Goal: Task Accomplishment & Management: Manage account settings

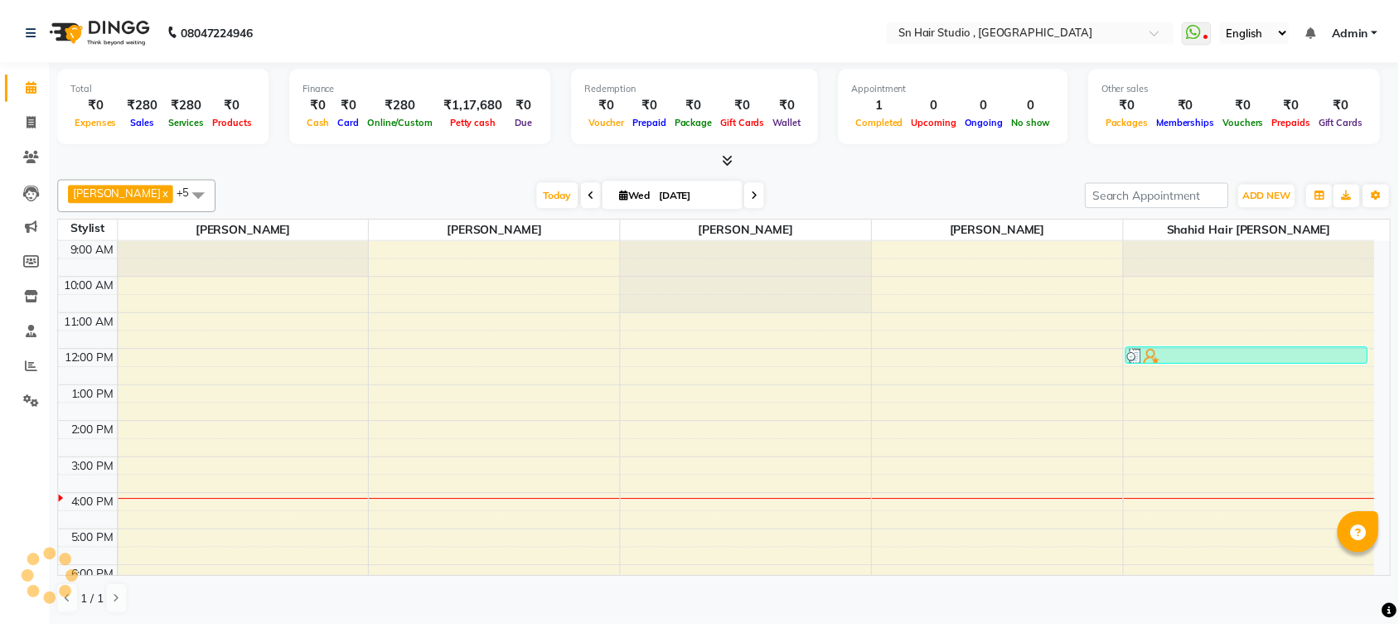
scroll to position [109, 0]
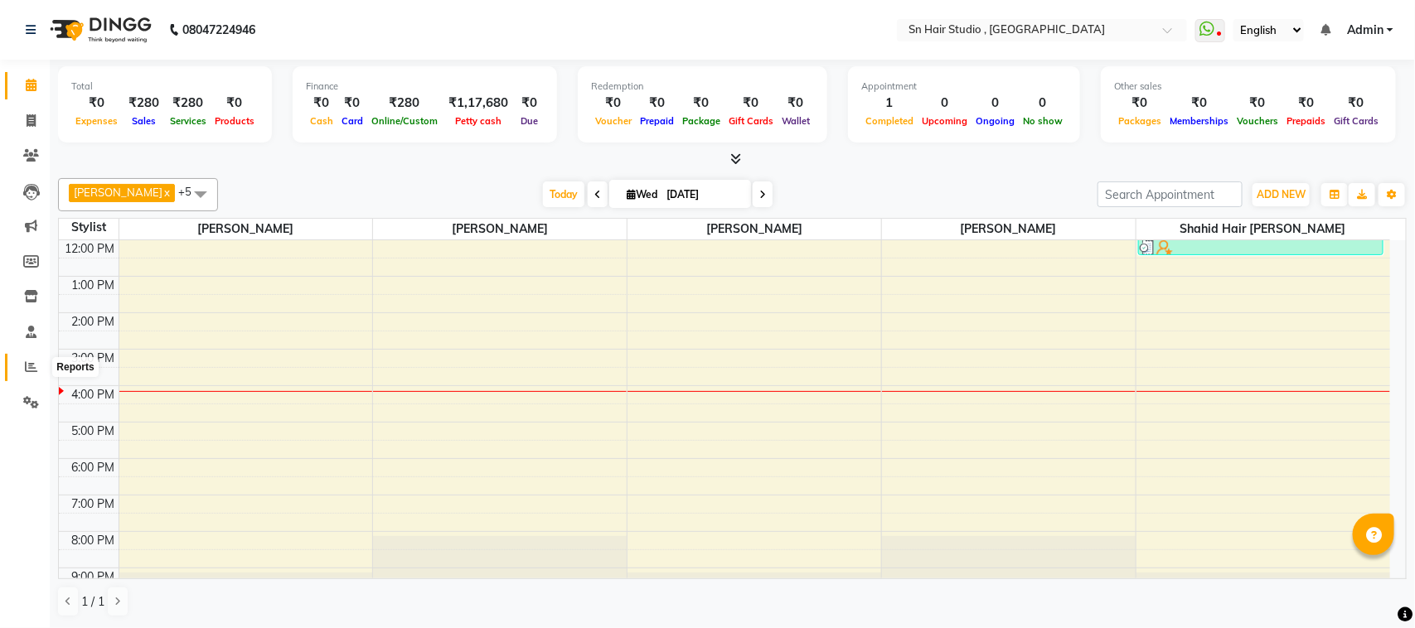
click at [31, 366] on icon at bounding box center [31, 367] width 12 height 12
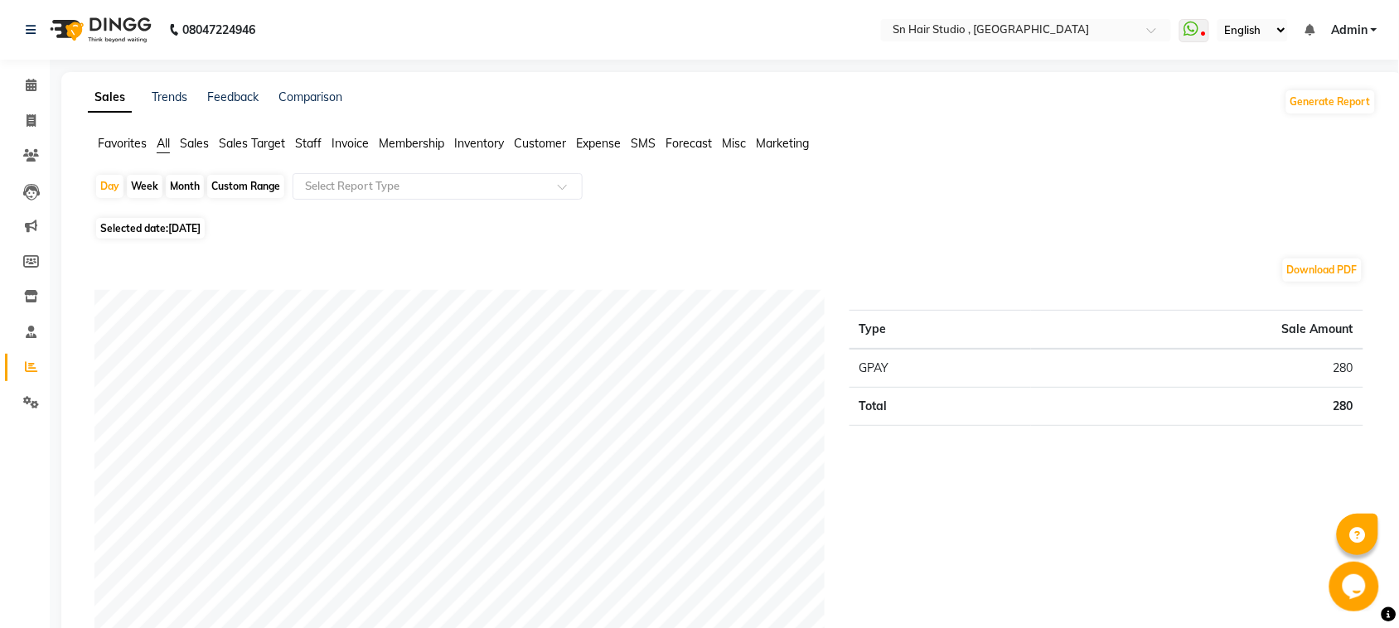
click at [187, 141] on span "Sales" at bounding box center [194, 143] width 29 height 15
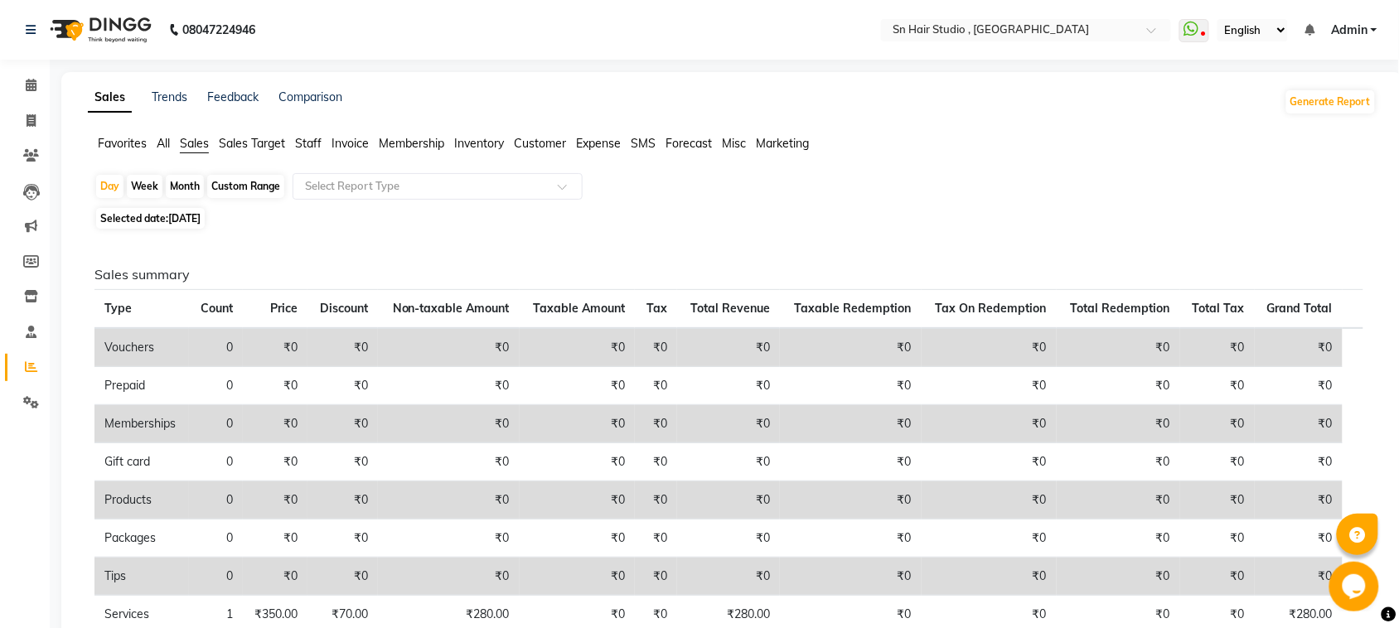
click at [309, 143] on span "Staff" at bounding box center [308, 143] width 27 height 15
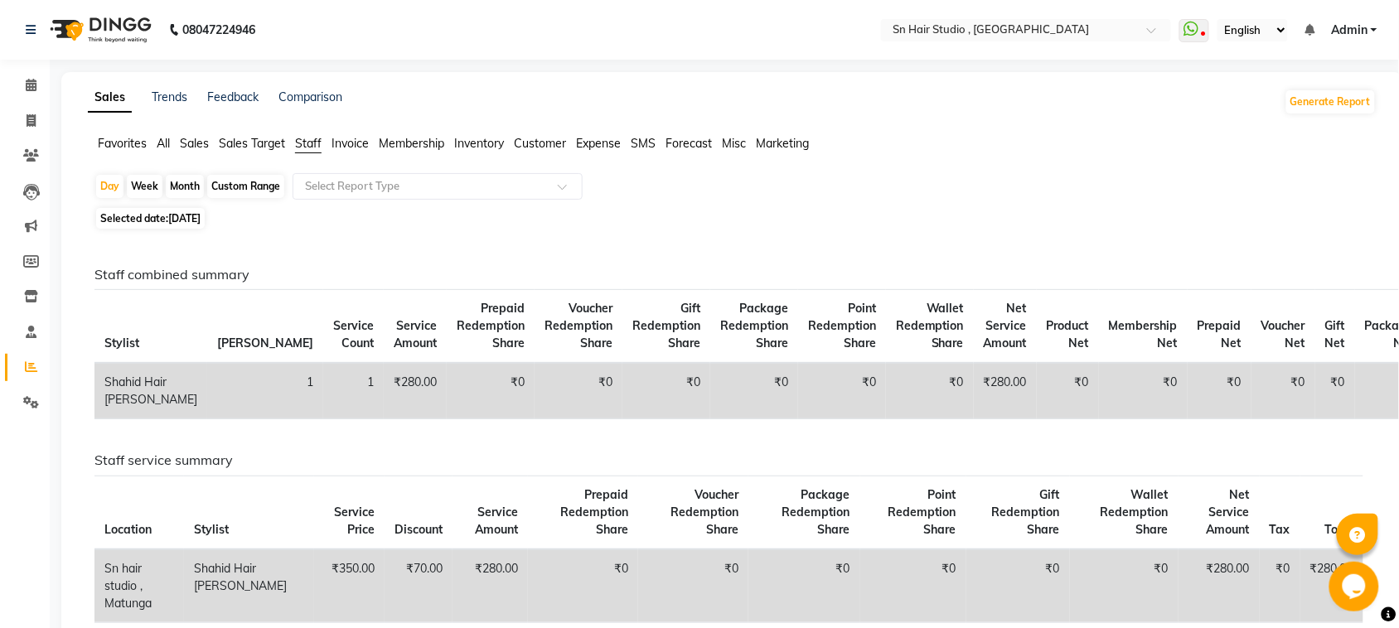
click at [183, 184] on div "Month" at bounding box center [185, 186] width 38 height 23
select select "9"
select select "2025"
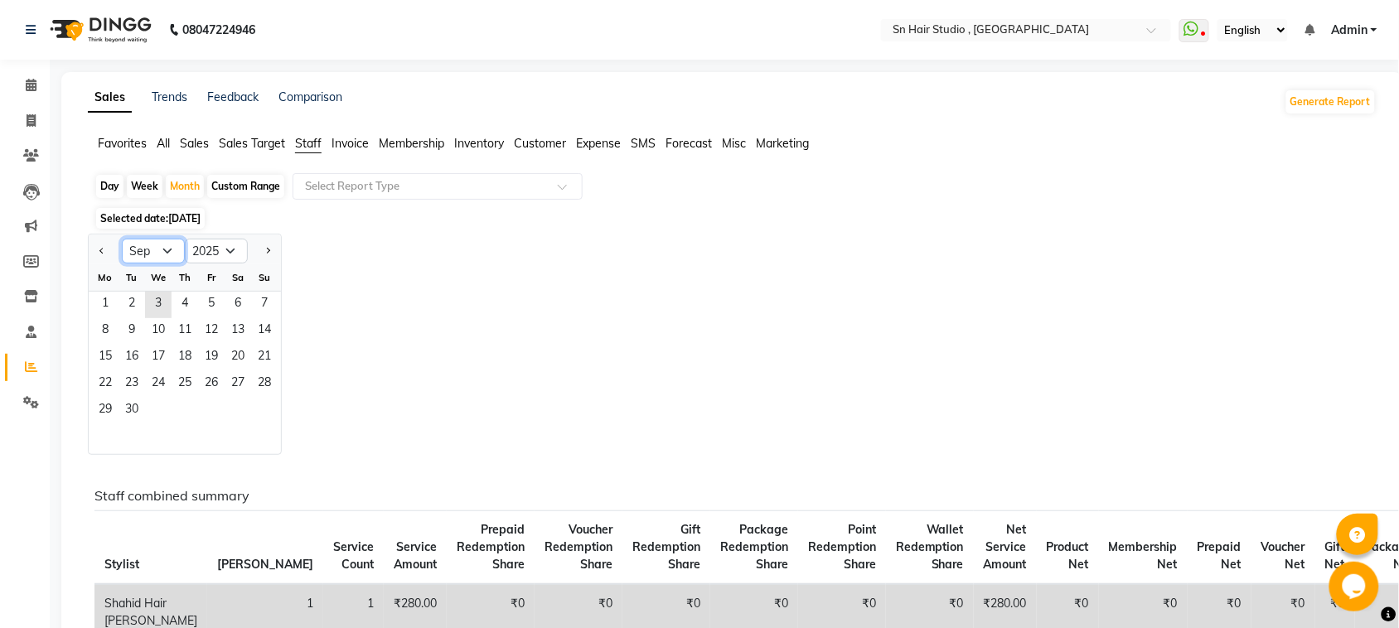
click at [171, 245] on select "Jan Feb Mar Apr May Jun [DATE] Aug Sep Oct Nov Dec" at bounding box center [153, 251] width 63 height 25
select select "8"
click at [122, 240] on select "Jan Feb Mar Apr May Jun [DATE] Aug Sep Oct Nov Dec" at bounding box center [153, 251] width 63 height 25
click at [220, 301] on span "1" at bounding box center [211, 305] width 27 height 27
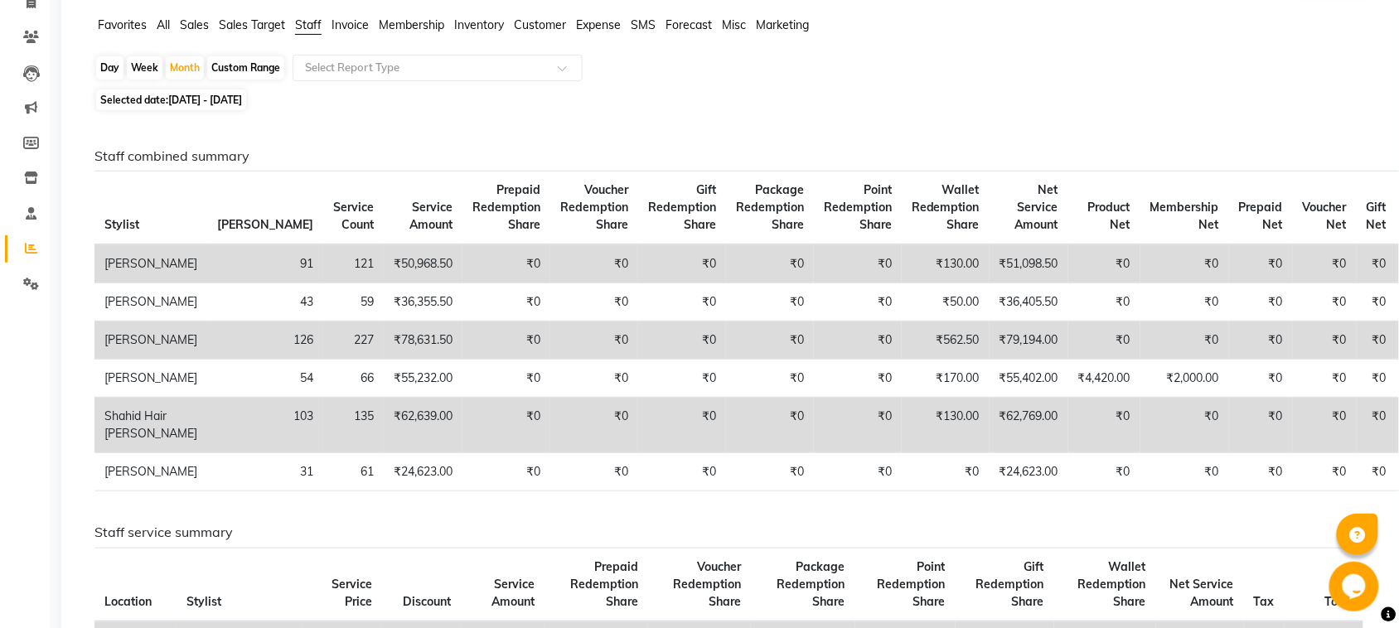
scroll to position [125, 0]
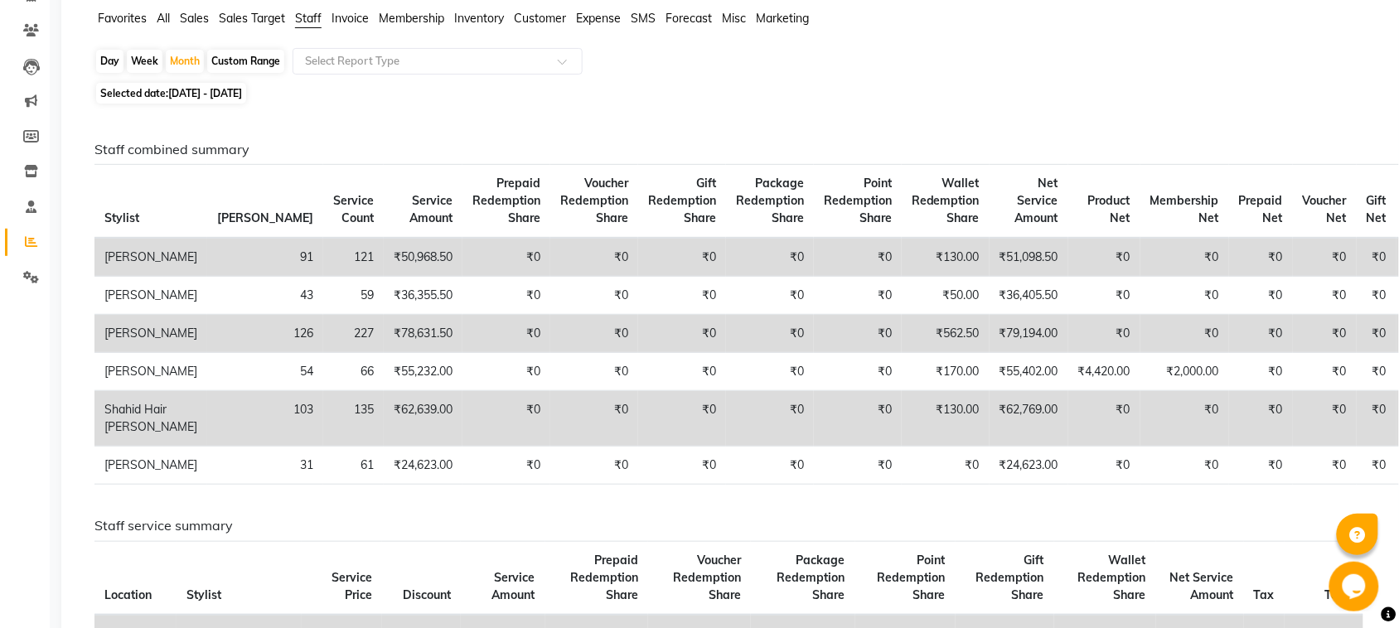
click at [736, 180] on span "Package Redemption Share" at bounding box center [770, 201] width 68 height 50
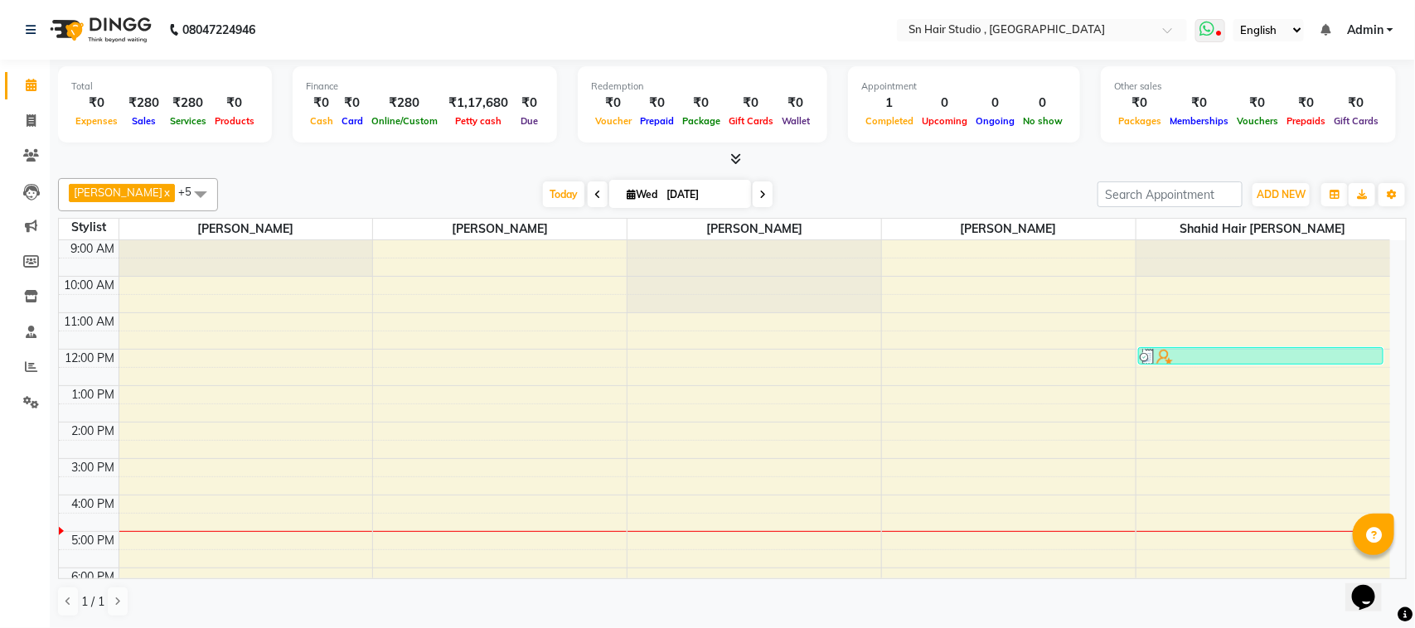
click at [1217, 27] on span at bounding box center [1210, 30] width 30 height 23
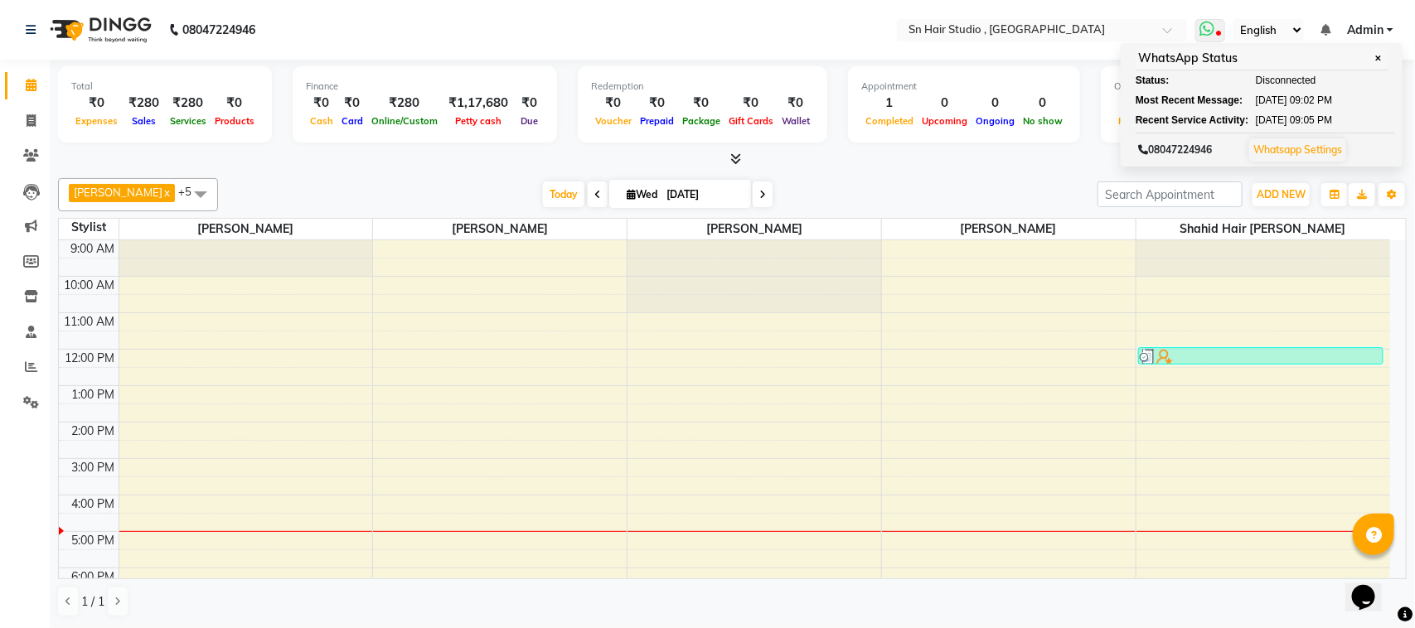
click at [1219, 34] on icon at bounding box center [1219, 35] width 5 height 8
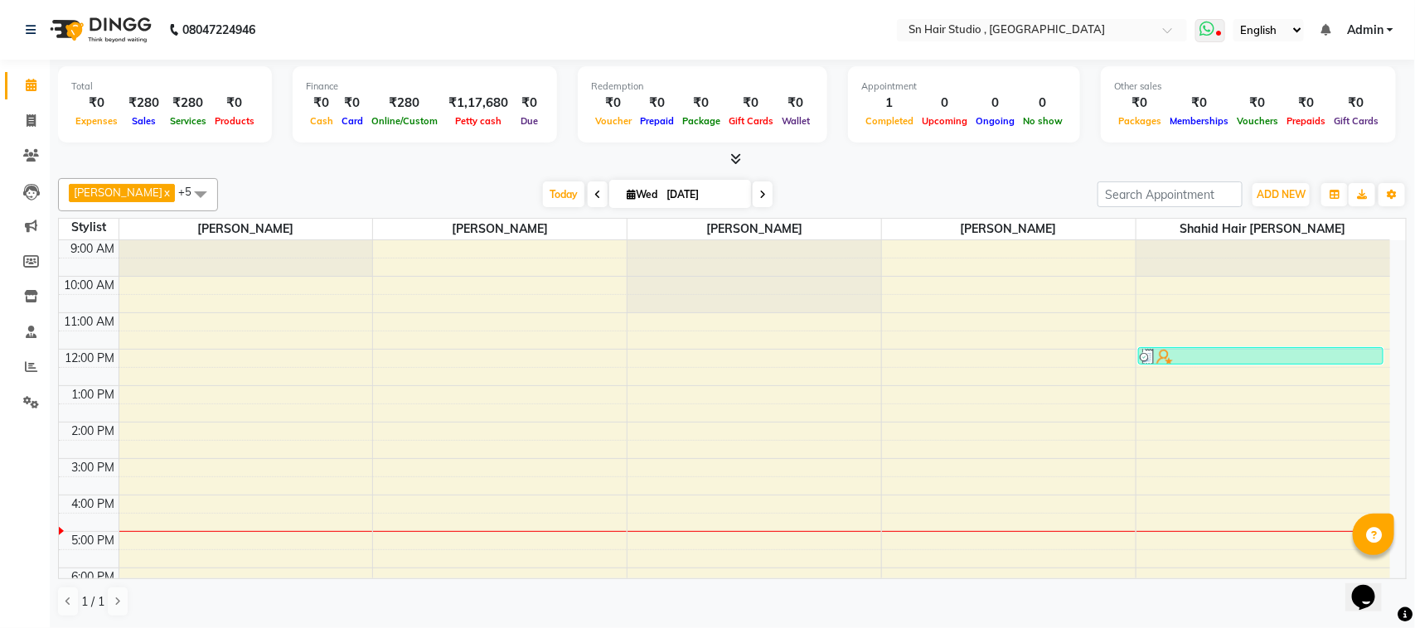
click at [1219, 34] on icon at bounding box center [1219, 35] width 5 height 8
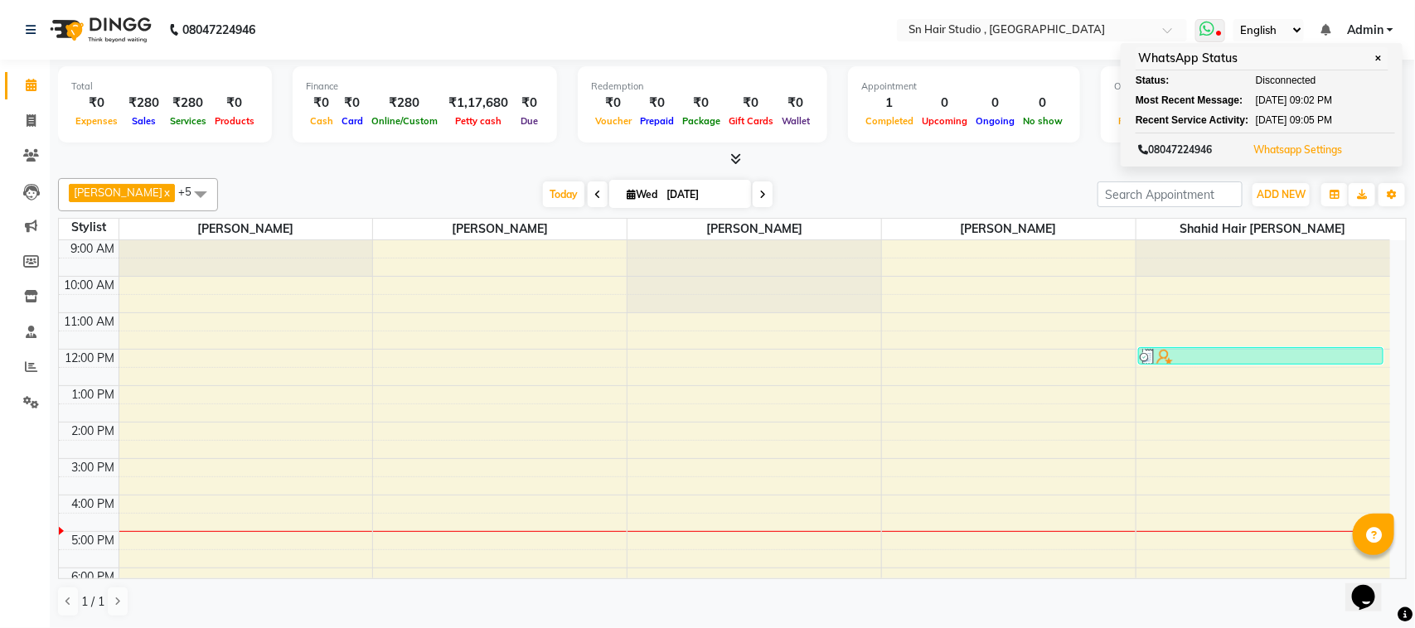
click at [1290, 157] on button "Whatsapp Settings" at bounding box center [1297, 149] width 97 height 23
click at [1290, 151] on link "Whatsapp Settings" at bounding box center [1297, 149] width 89 height 12
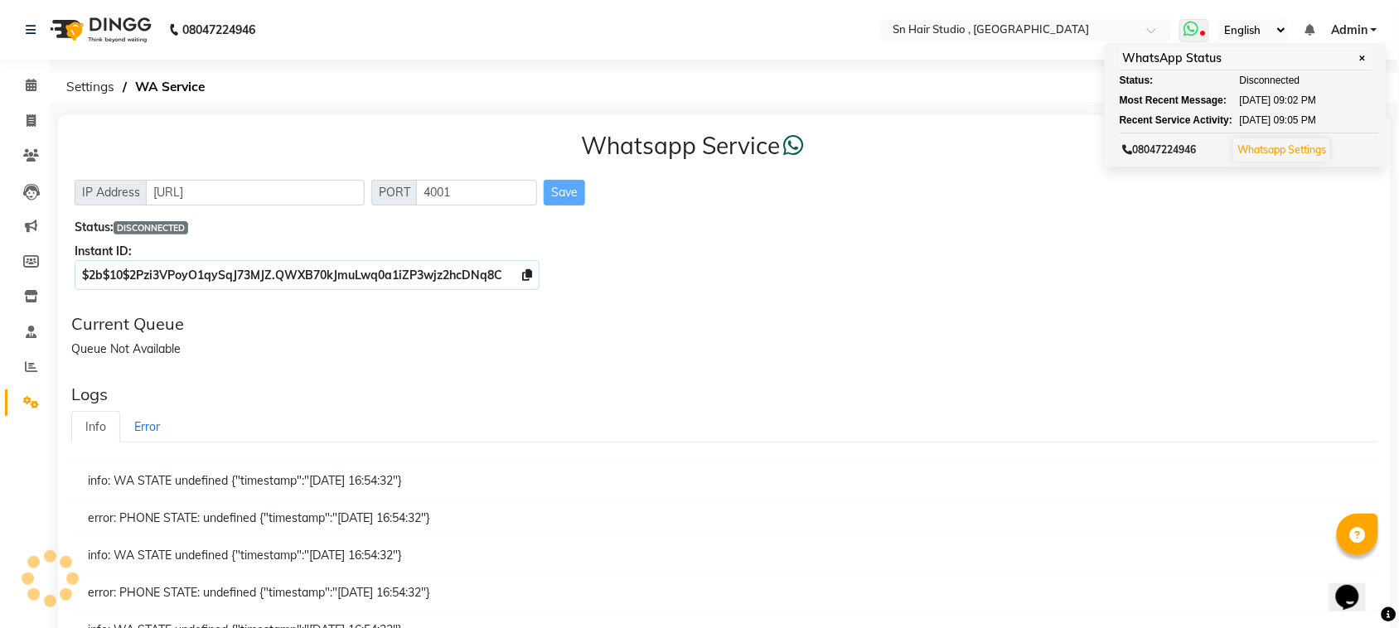
click at [1290, 151] on link "Whatsapp Settings" at bounding box center [1282, 149] width 89 height 12
click at [1190, 29] on icon at bounding box center [1191, 29] width 15 height 17
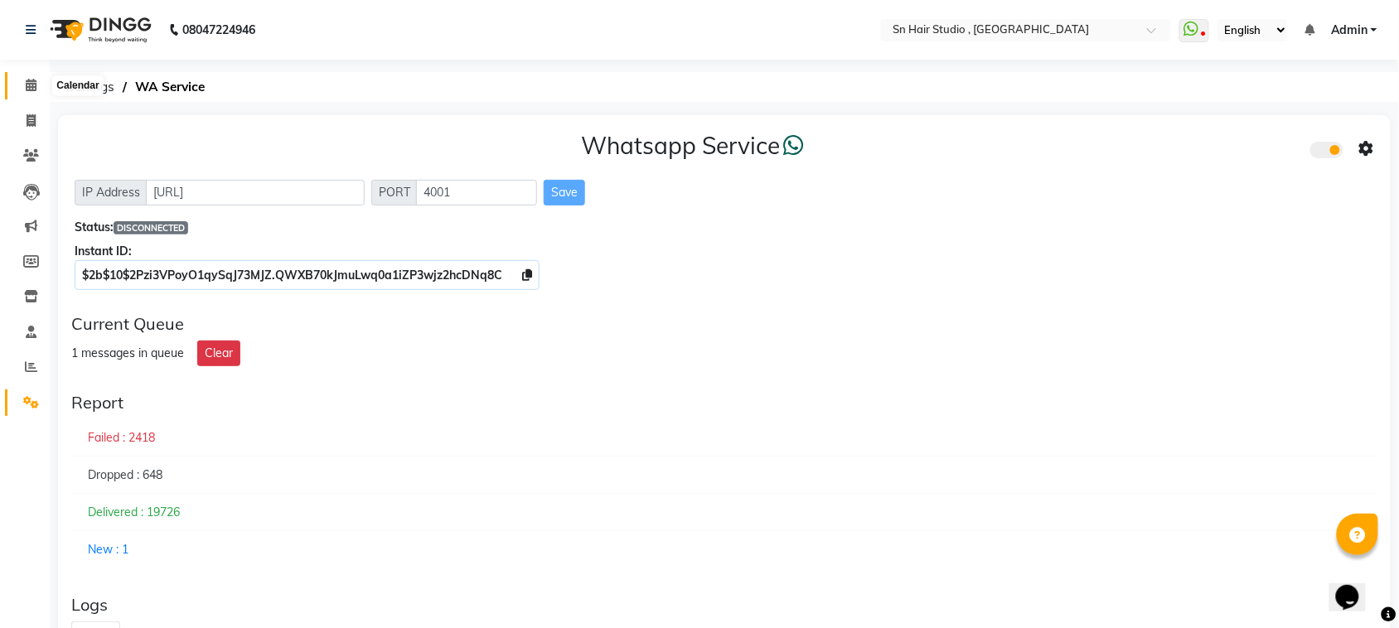
click at [31, 79] on icon at bounding box center [31, 85] width 11 height 12
